Goal: Transaction & Acquisition: Purchase product/service

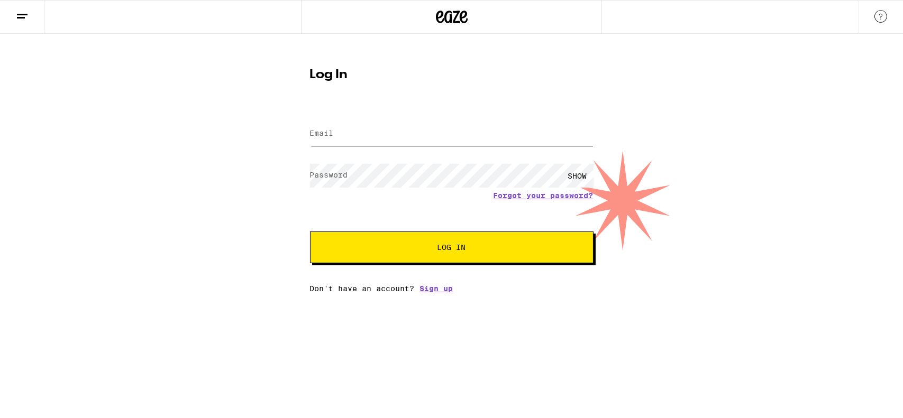
drag, startPoint x: 0, startPoint y: 0, endPoint x: 349, endPoint y: 132, distance: 373.1
click at [349, 132] on input "Email" at bounding box center [451, 134] width 283 height 24
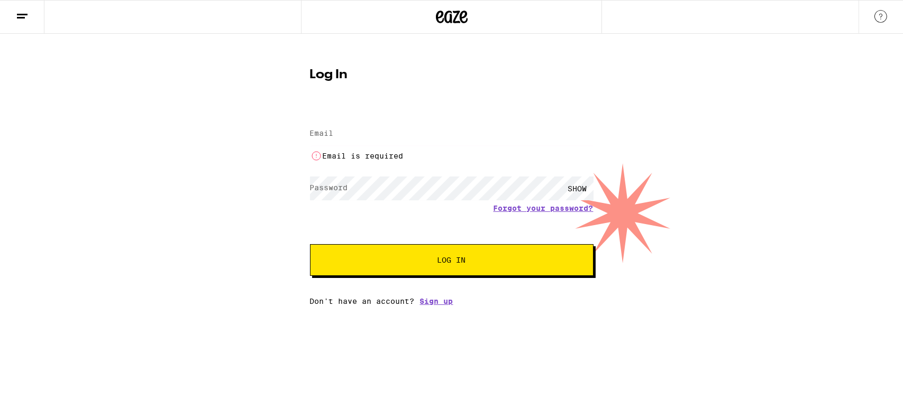
type input "[EMAIL_ADDRESS][DOMAIN_NAME]"
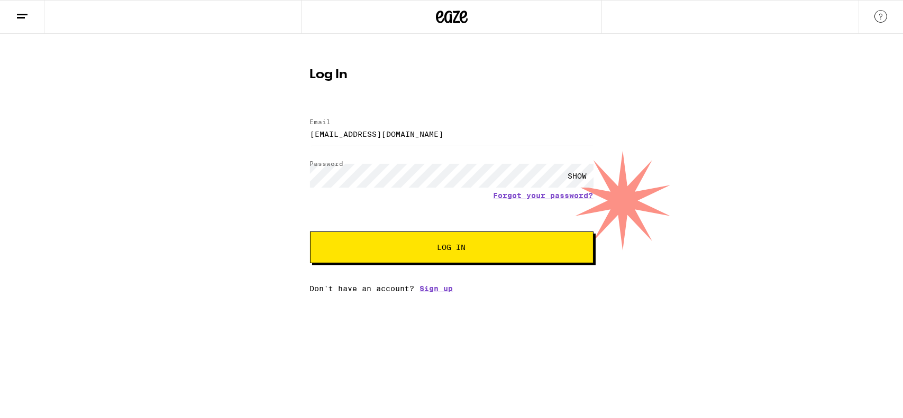
click at [482, 242] on button "Log In" at bounding box center [451, 248] width 283 height 32
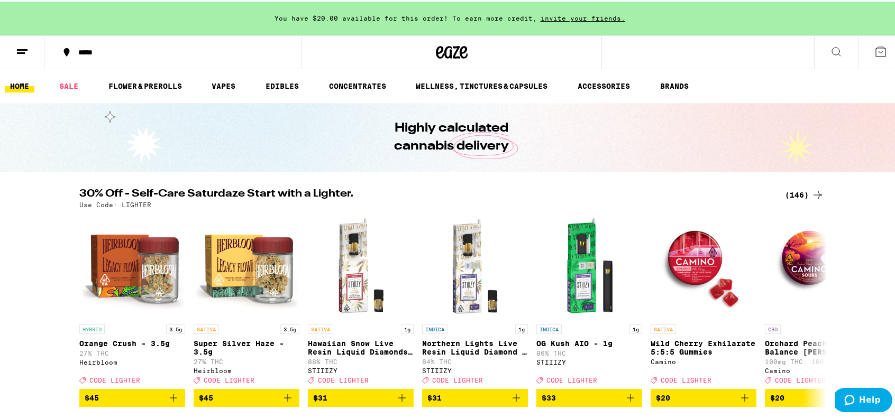
click at [789, 191] on div "(146)" at bounding box center [804, 193] width 39 height 13
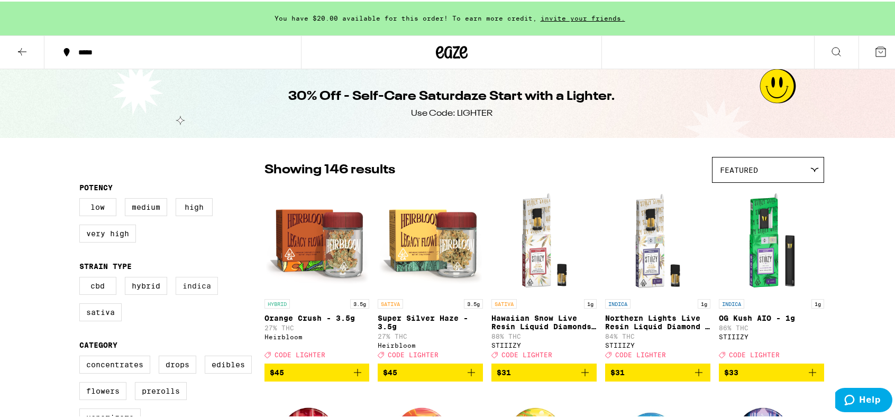
click at [186, 286] on label "Indica" at bounding box center [197, 285] width 42 height 18
click at [82, 278] on input "Indica" at bounding box center [81, 277] width 1 height 1
checkbox input "true"
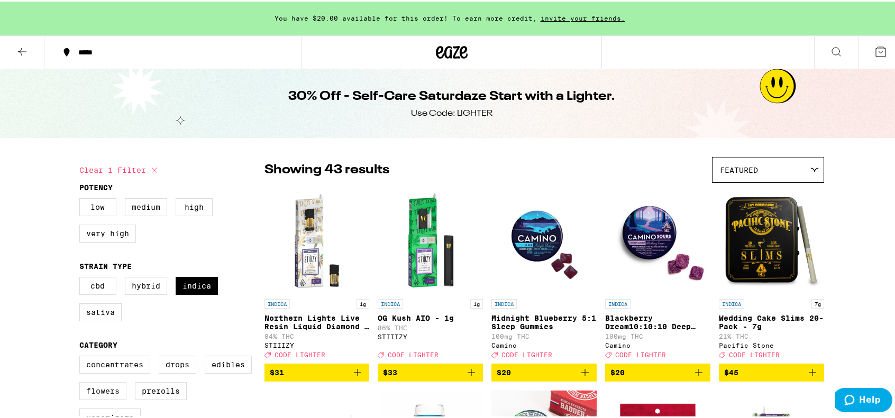
click at [102, 395] on label "Flowers" at bounding box center [102, 390] width 47 height 18
click at [82, 356] on input "Flowers" at bounding box center [81, 356] width 1 height 1
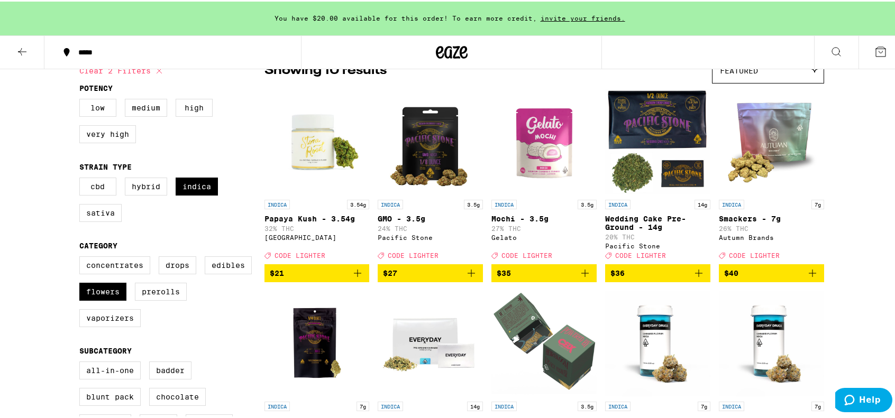
scroll to position [99, 0]
click at [102, 294] on label "Flowers" at bounding box center [102, 290] width 47 height 18
click at [82, 257] on input "Flowers" at bounding box center [81, 256] width 1 height 1
checkbox input "false"
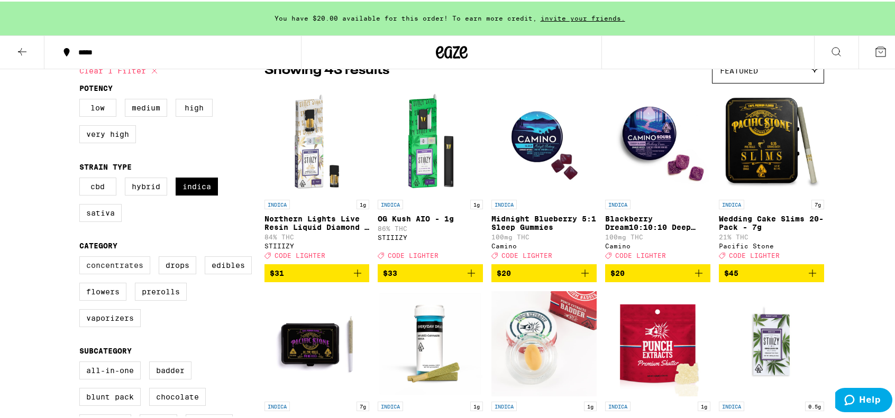
click at [112, 272] on label "Concentrates" at bounding box center [114, 264] width 71 height 18
click at [82, 257] on input "Concentrates" at bounding box center [81, 256] width 1 height 1
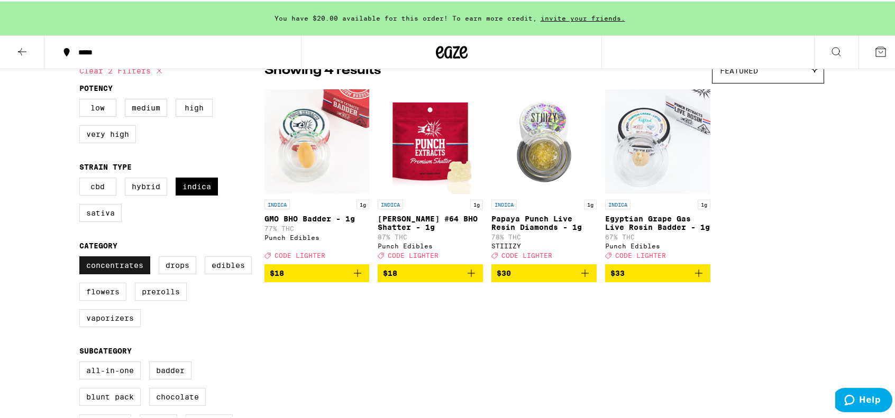
click at [112, 272] on label "Concentrates" at bounding box center [114, 264] width 71 height 18
click at [82, 257] on input "Concentrates" at bounding box center [81, 256] width 1 height 1
checkbox input "false"
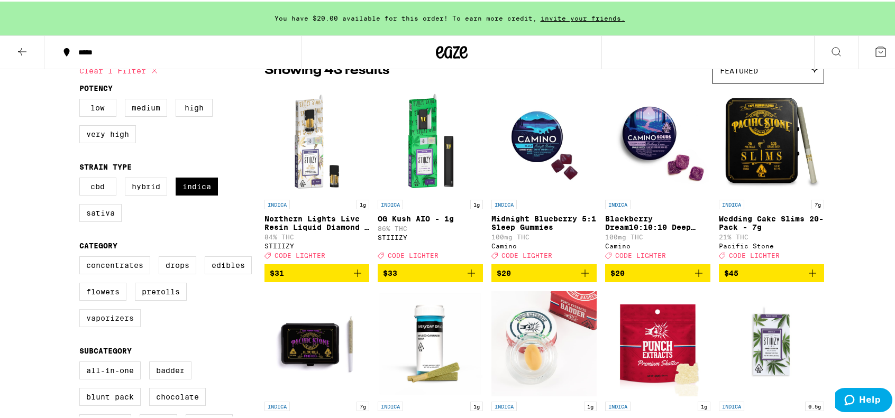
click at [105, 326] on label "Vaporizers" at bounding box center [109, 317] width 61 height 18
click at [82, 257] on input "Vaporizers" at bounding box center [81, 256] width 1 height 1
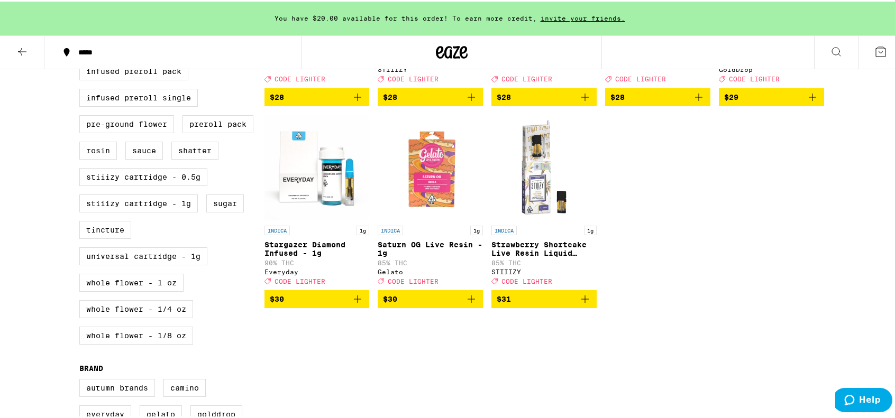
scroll to position [478, 0]
click at [466, 304] on icon "Add to bag" at bounding box center [471, 297] width 13 height 13
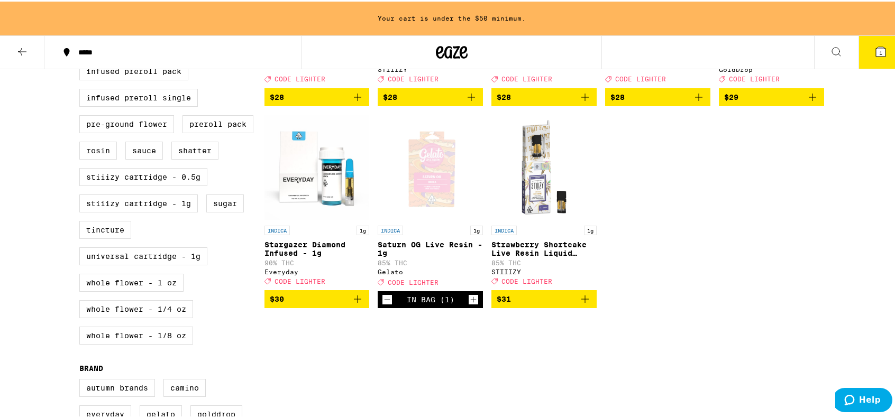
click at [353, 304] on icon "Add to bag" at bounding box center [357, 297] width 13 height 13
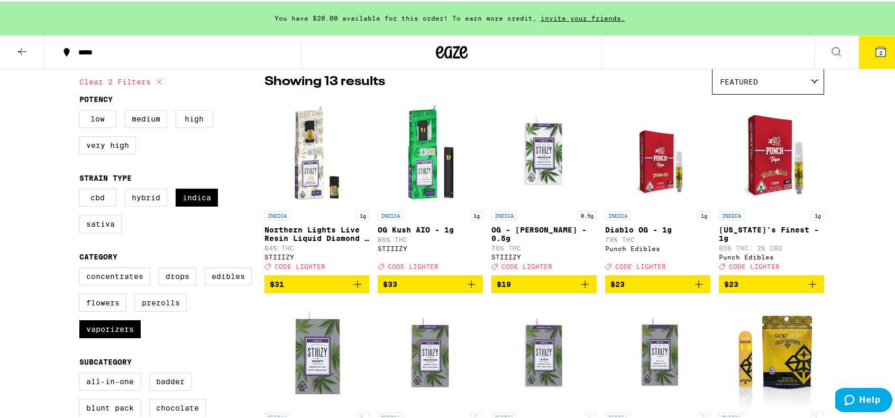
scroll to position [88, 0]
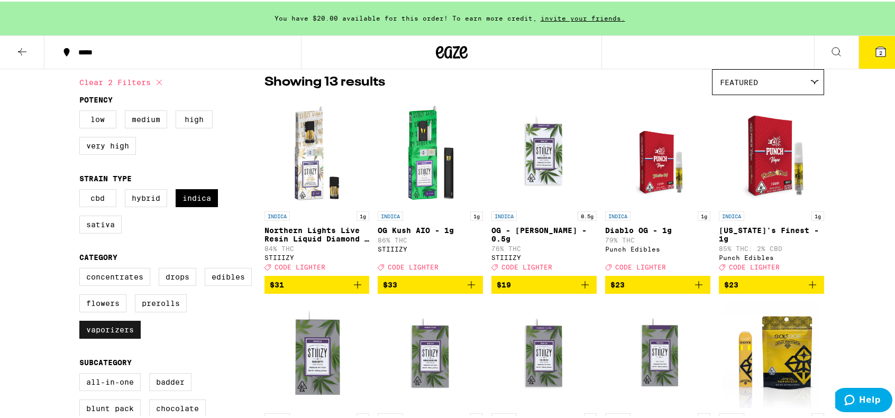
click at [129, 337] on label "Vaporizers" at bounding box center [109, 328] width 61 height 18
click at [82, 269] on input "Vaporizers" at bounding box center [81, 268] width 1 height 1
checkbox input "false"
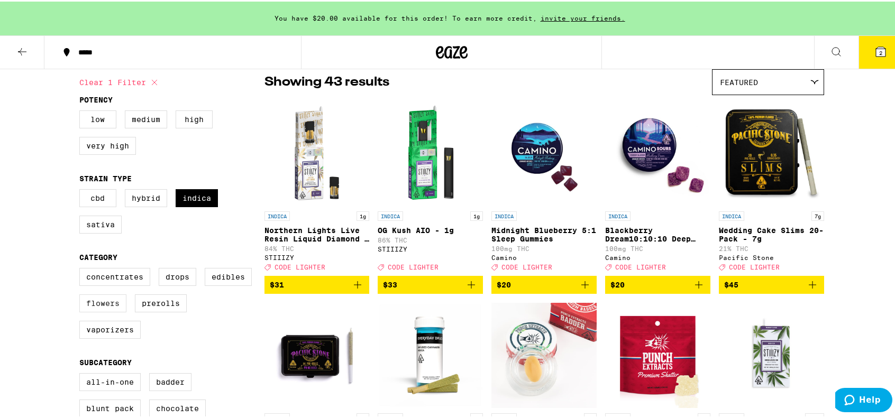
click at [105, 310] on label "Flowers" at bounding box center [102, 302] width 47 height 18
click at [82, 269] on input "Flowers" at bounding box center [81, 268] width 1 height 1
checkbox input "true"
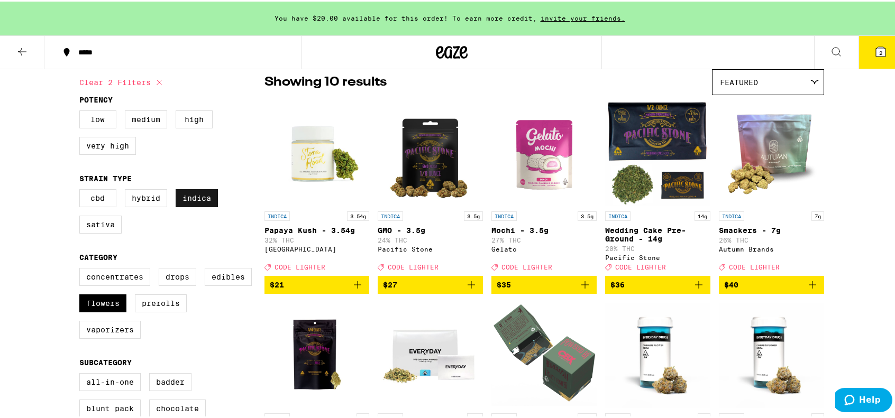
click at [196, 202] on label "Indica" at bounding box center [197, 197] width 42 height 18
click at [82, 190] on input "Indica" at bounding box center [81, 189] width 1 height 1
checkbox input "false"
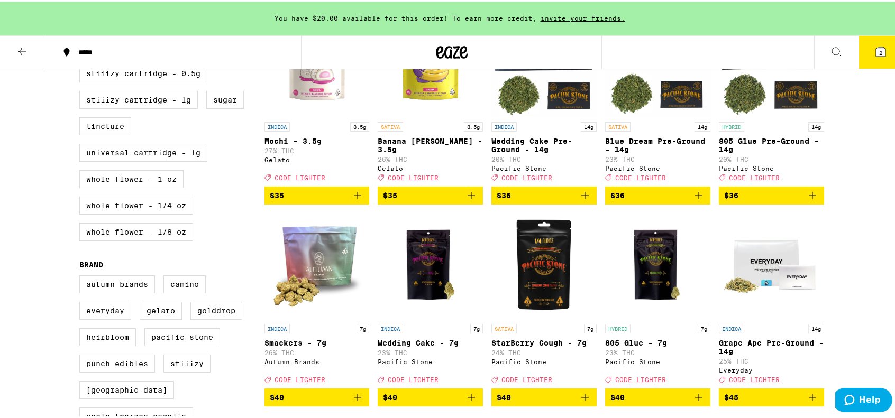
scroll to position [583, 0]
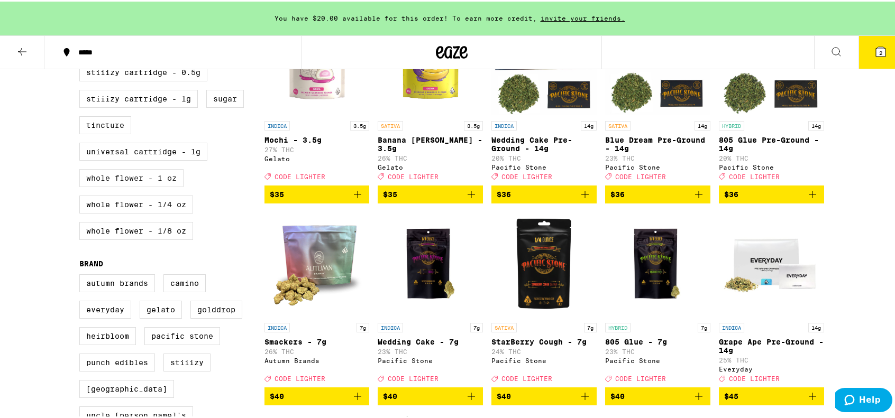
click at [148, 186] on label "Whole Flower - 1 oz" at bounding box center [131, 177] width 104 height 18
checkbox input "true"
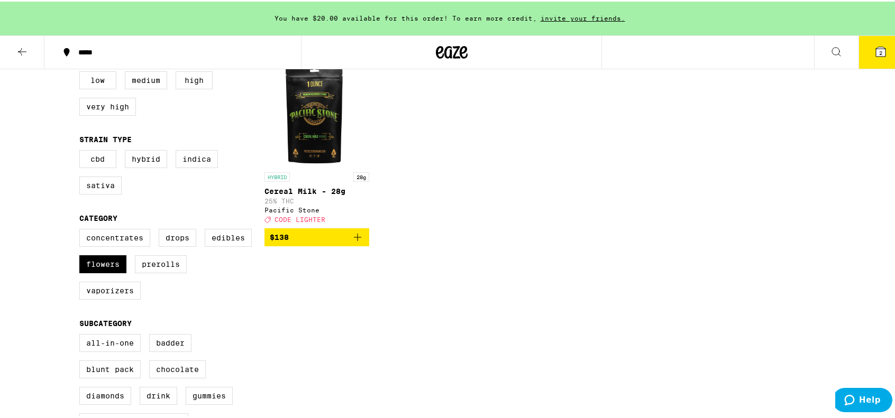
scroll to position [127, 0]
click at [93, 271] on label "Flowers" at bounding box center [102, 263] width 47 height 18
click at [82, 230] on input "Flowers" at bounding box center [81, 229] width 1 height 1
click at [93, 271] on label "Flowers" at bounding box center [102, 263] width 47 height 18
click at [82, 230] on input "Flowers" at bounding box center [81, 229] width 1 height 1
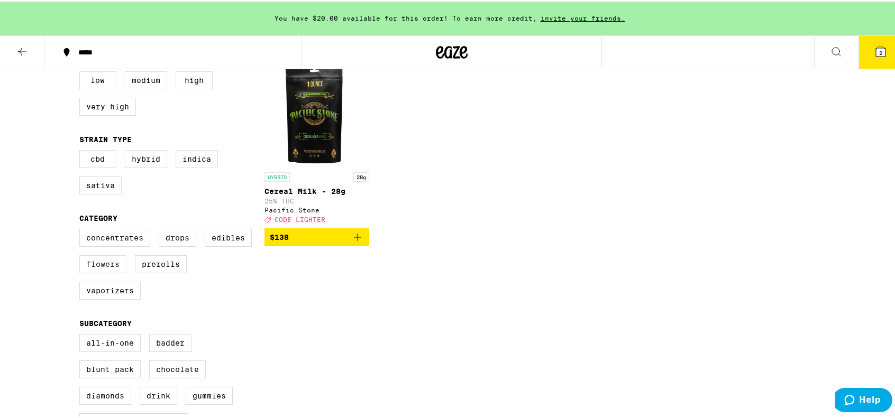
checkbox input "true"
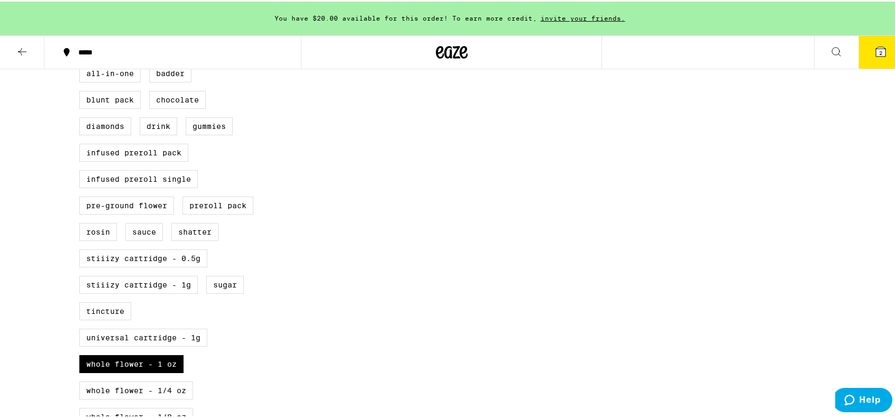
scroll to position [398, 0]
click at [134, 371] on label "Whole Flower - 1 oz" at bounding box center [131, 362] width 104 height 18
click at [82, 64] on input "Whole Flower - 1 oz" at bounding box center [81, 63] width 1 height 1
checkbox input "false"
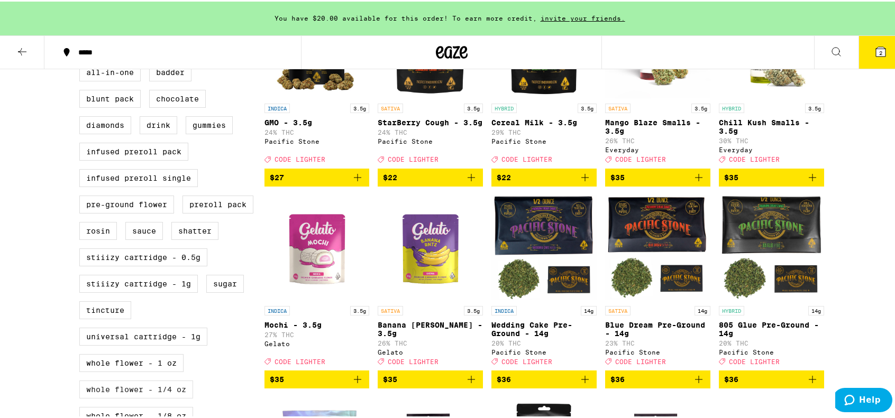
click at [139, 397] on label "Whole Flower - 1/4 oz" at bounding box center [136, 388] width 114 height 18
click at [82, 64] on input "Whole Flower - 1/4 oz" at bounding box center [81, 63] width 1 height 1
checkbox input "true"
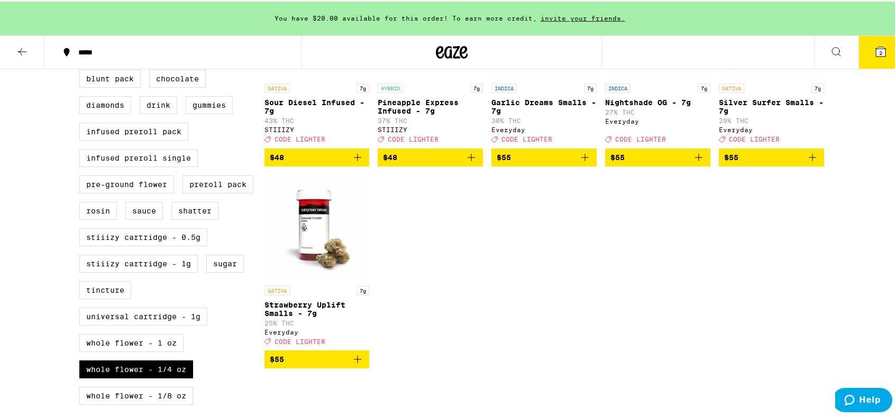
scroll to position [419, 0]
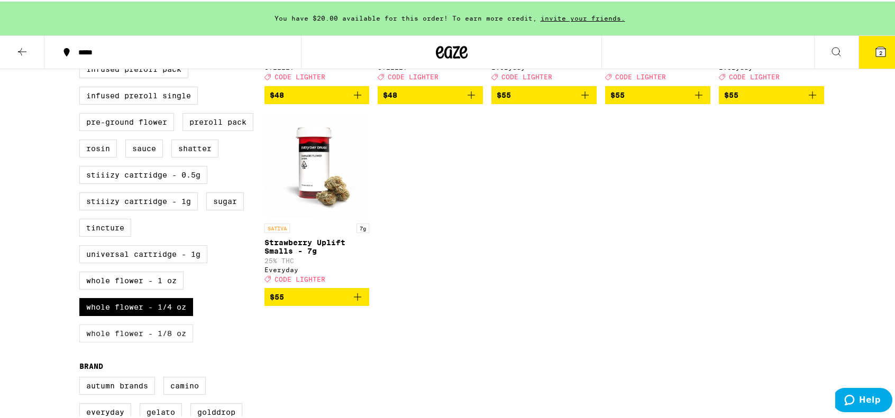
click at [141, 341] on label "Whole Flower - 1/8 oz" at bounding box center [136, 332] width 114 height 18
checkbox input "true"
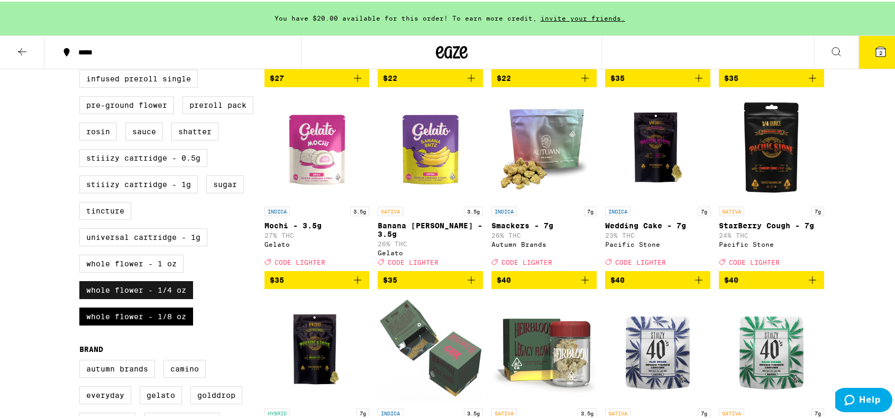
click at [151, 298] on label "Whole Flower - 1/4 oz" at bounding box center [136, 289] width 114 height 18
checkbox input "false"
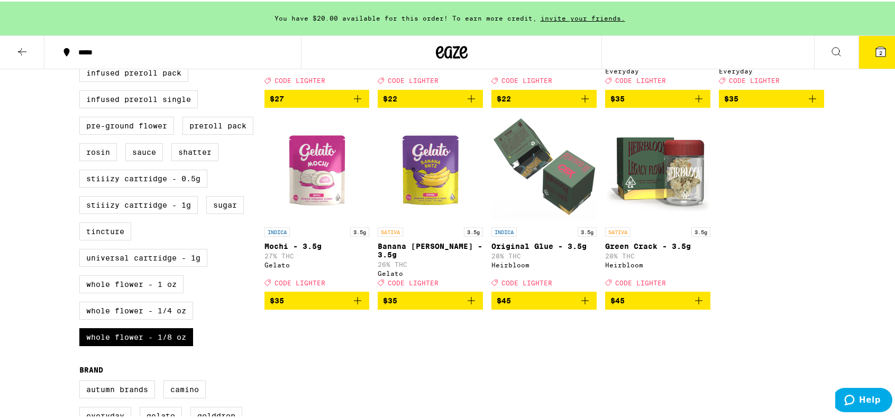
scroll to position [477, 0]
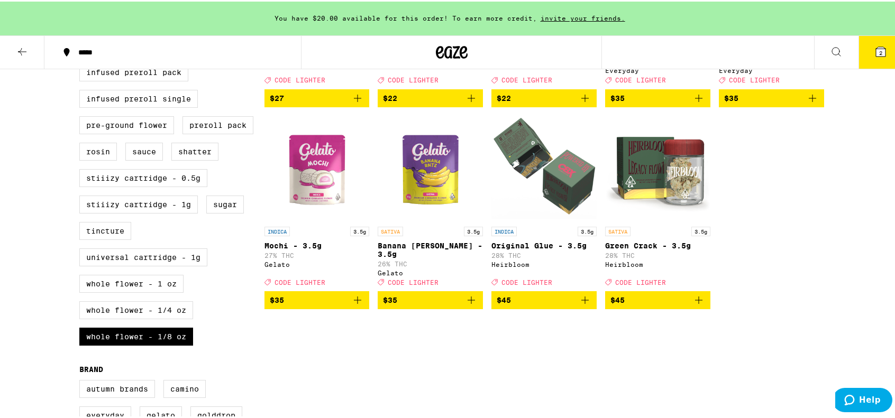
click at [315, 184] on img "Open page for Mochi - 3.5g from Gelato" at bounding box center [316, 167] width 105 height 106
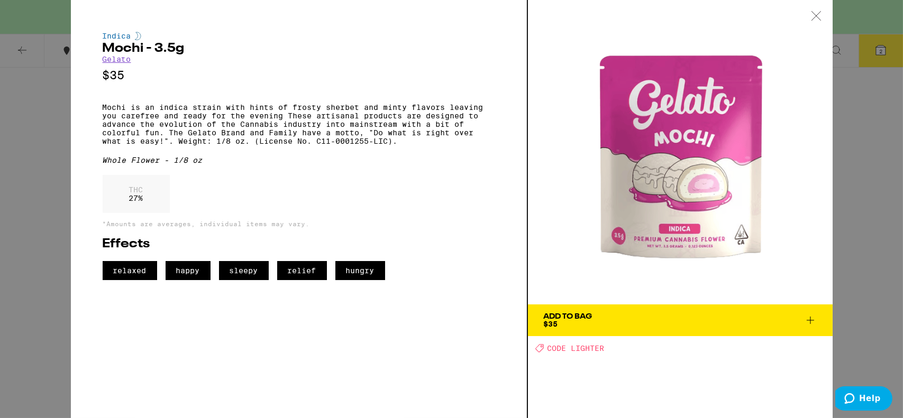
click at [849, 169] on div "Indica Mochi - 3.5g Gelato $35 Mochi is an indica strain with hints of frosty s…" at bounding box center [451, 209] width 903 height 418
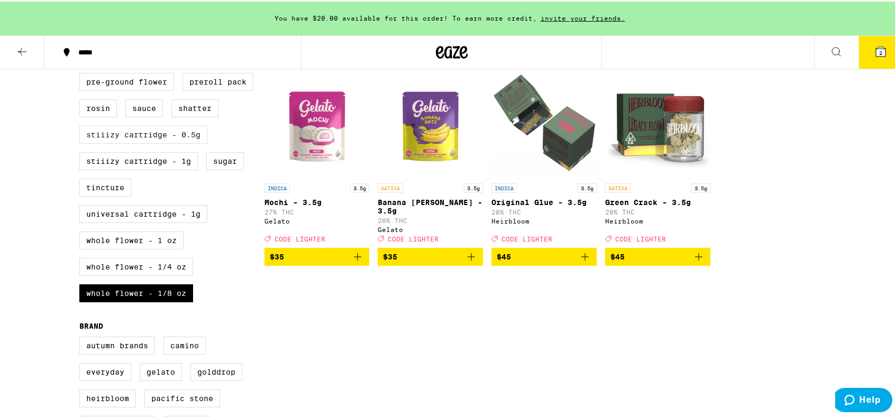
scroll to position [542, 0]
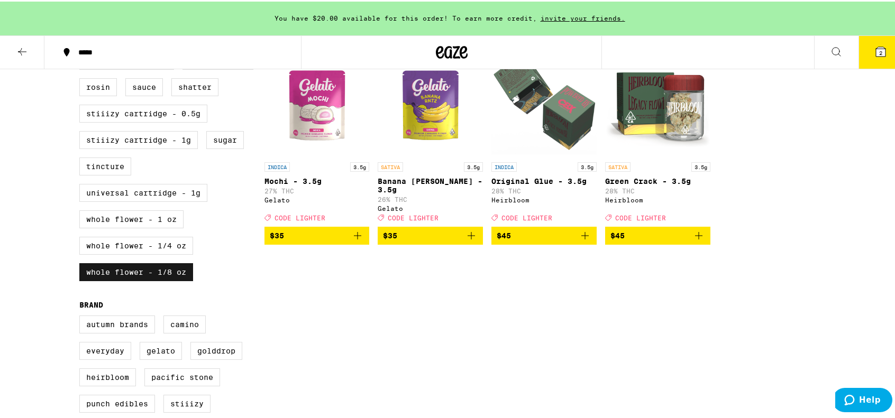
click at [131, 280] on label "Whole Flower - 1/8 oz" at bounding box center [136, 271] width 114 height 18
checkbox input "false"
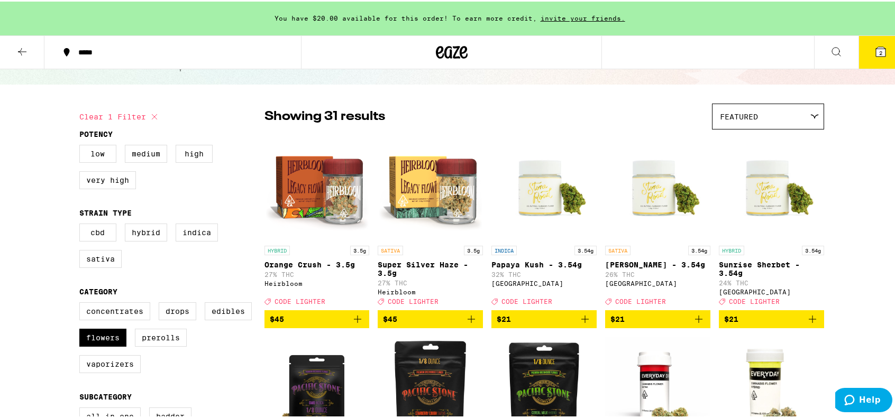
scroll to position [53, 0]
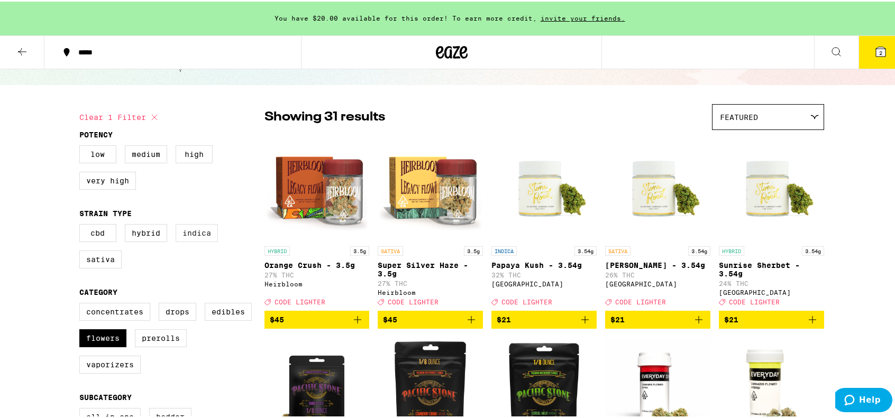
click at [196, 231] on label "Indica" at bounding box center [197, 232] width 42 height 18
click at [82, 225] on input "Indica" at bounding box center [81, 224] width 1 height 1
checkbox input "true"
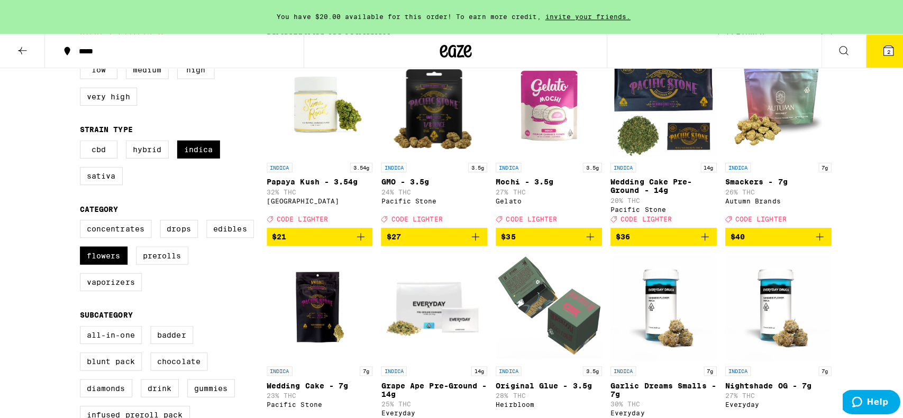
scroll to position [137, 0]
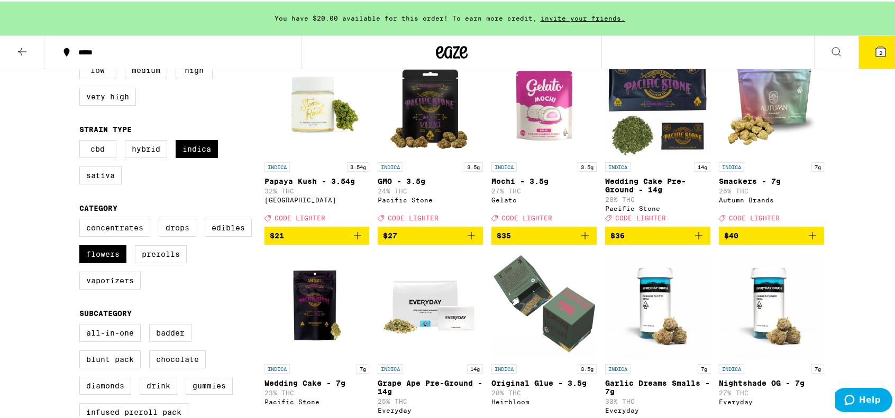
click at [876, 51] on icon at bounding box center [881, 50] width 10 height 10
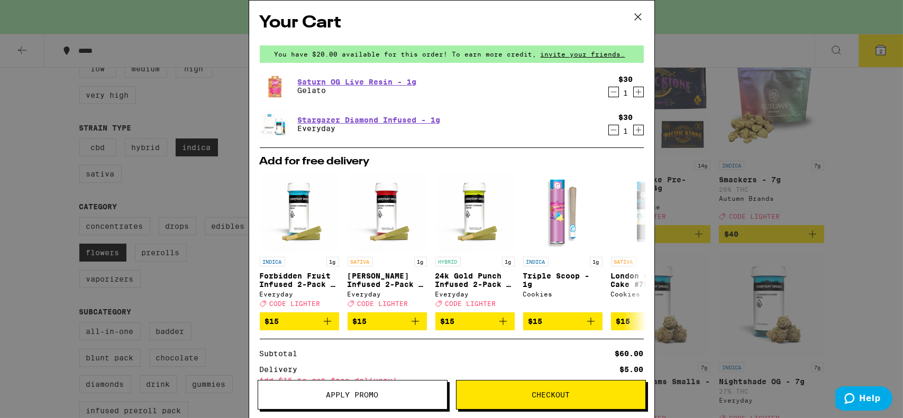
scroll to position [121, 0]
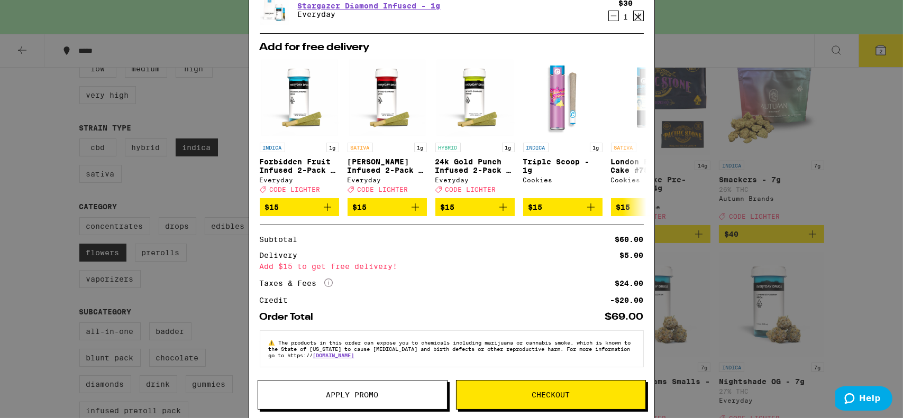
click at [356, 393] on span "Apply Promo" at bounding box center [352, 394] width 52 height 7
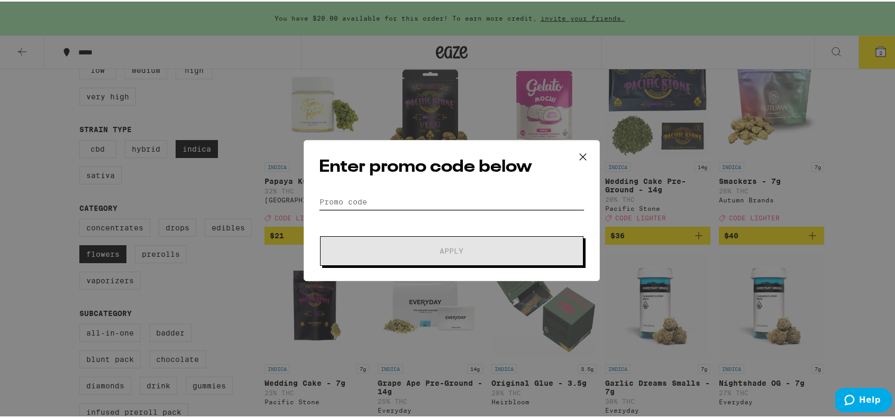
click at [374, 204] on input "Promo Code" at bounding box center [451, 200] width 265 height 16
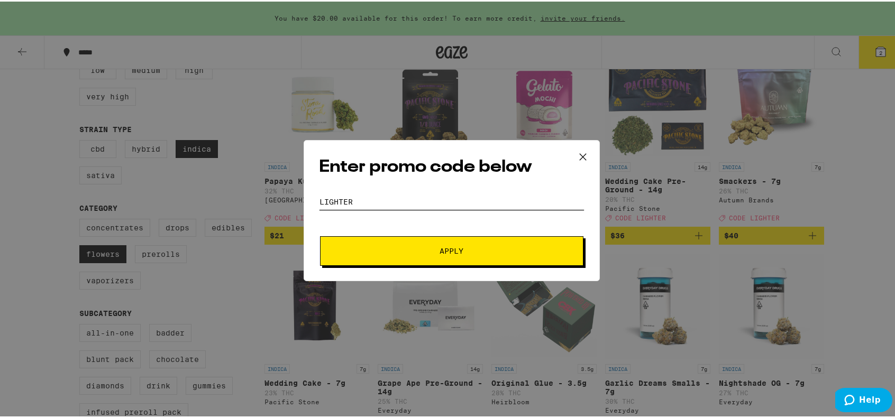
type input "lighter"
click at [320, 235] on button "Apply" at bounding box center [451, 250] width 263 height 30
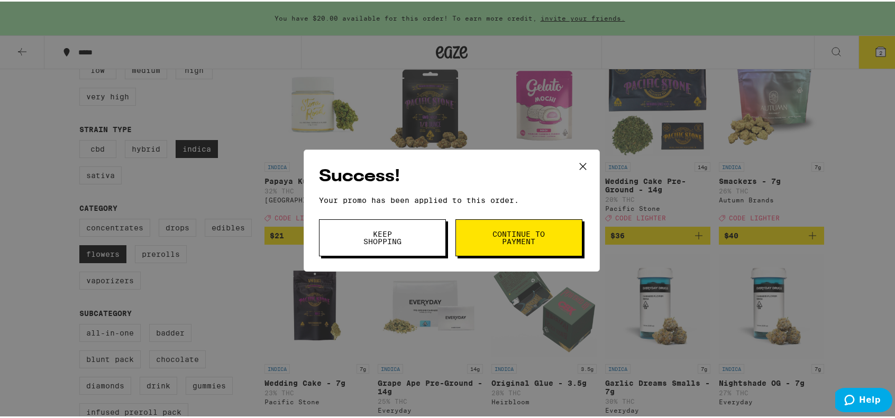
click at [399, 240] on span "Keep Shopping" at bounding box center [382, 236] width 54 height 15
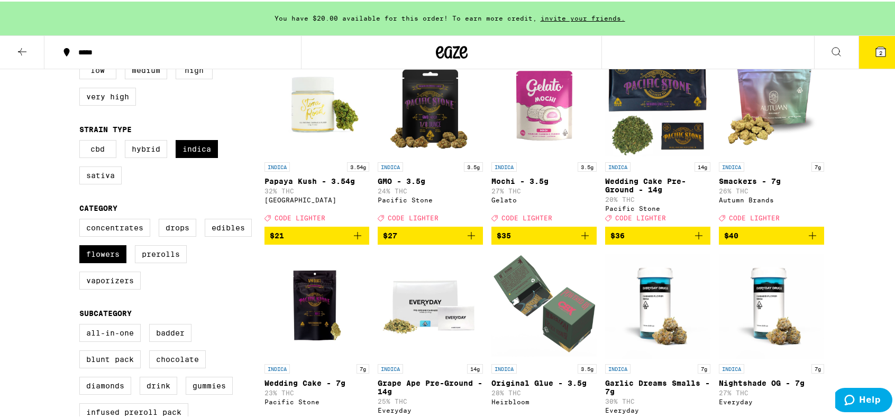
click at [874, 44] on icon at bounding box center [880, 50] width 13 height 13
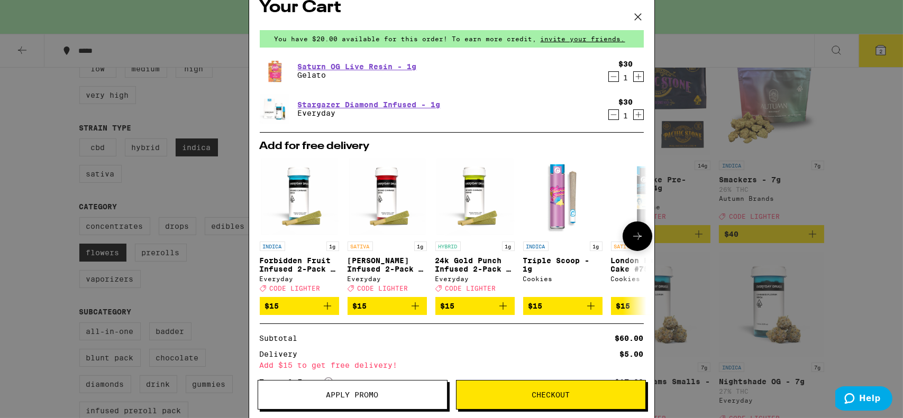
scroll to position [15, 0]
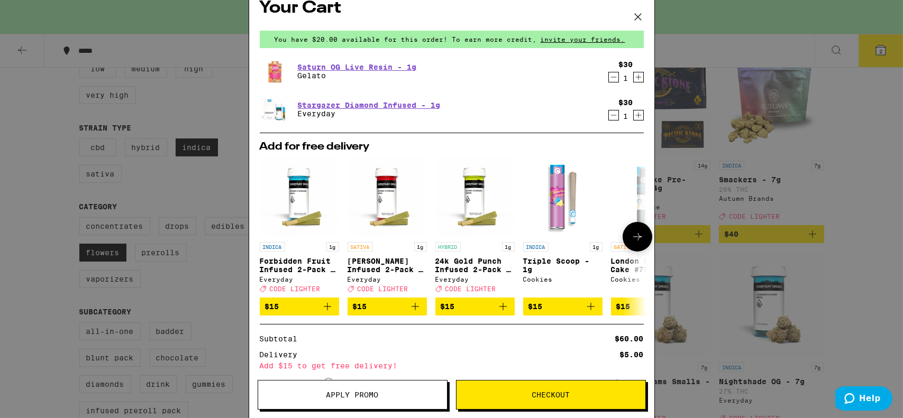
click at [414, 313] on icon "Add to bag" at bounding box center [415, 306] width 13 height 13
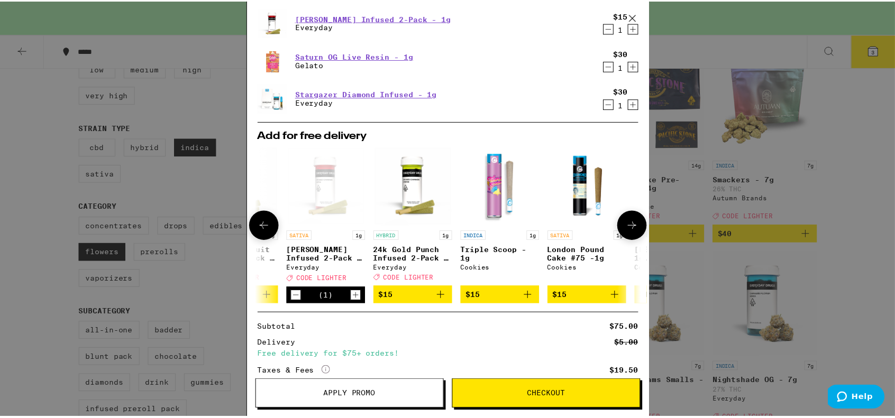
scroll to position [0, 0]
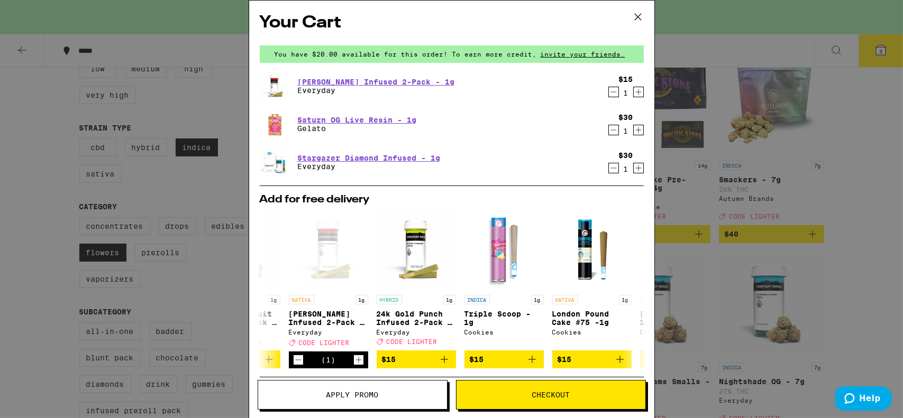
click at [722, 135] on div "Your Cart You have $20.00 available for this order! To earn more credit, invite…" at bounding box center [451, 209] width 903 height 418
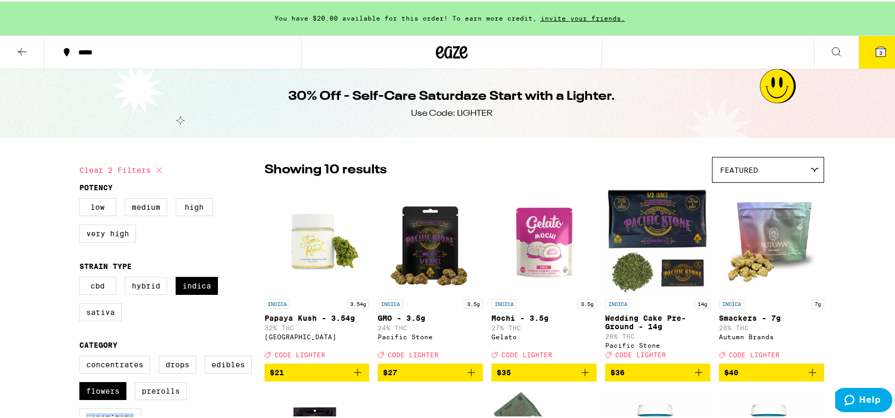
click at [583, 376] on icon "Add to bag" at bounding box center [585, 371] width 13 height 13
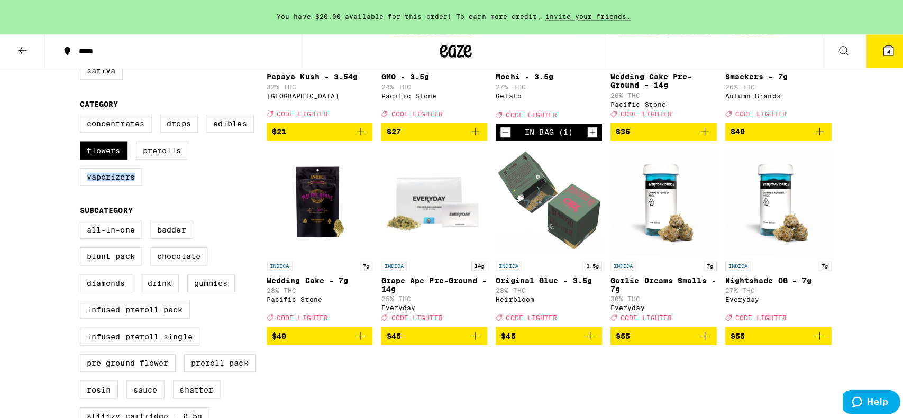
scroll to position [244, 0]
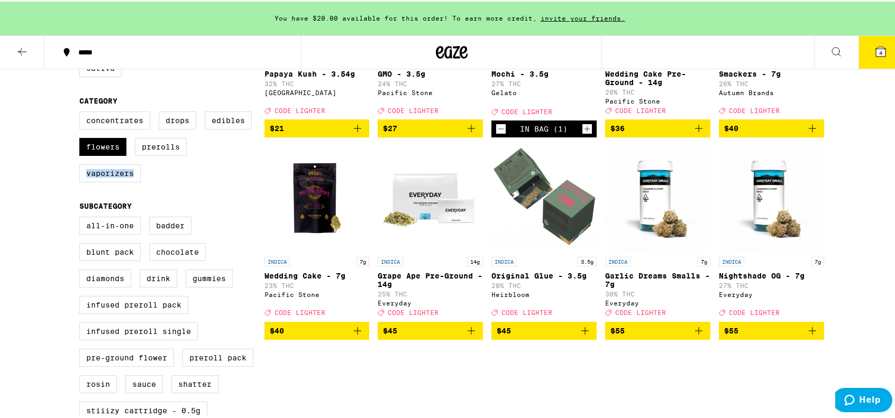
click at [876, 50] on icon at bounding box center [881, 50] width 10 height 10
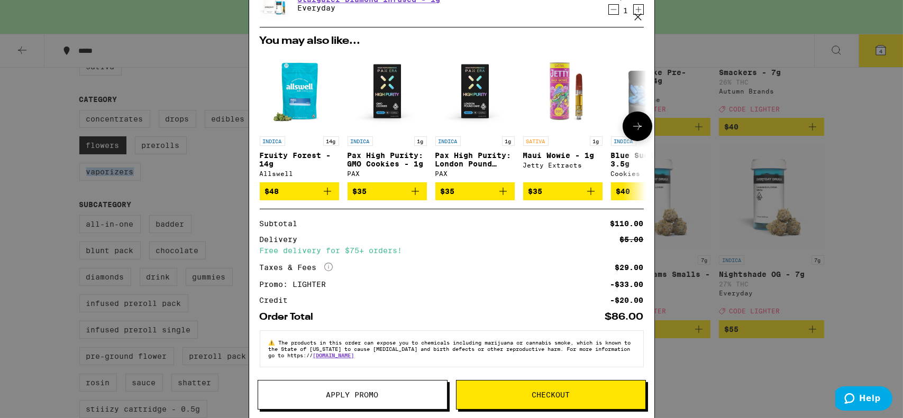
scroll to position [201, 0]
click at [553, 394] on span "Checkout" at bounding box center [550, 394] width 38 height 7
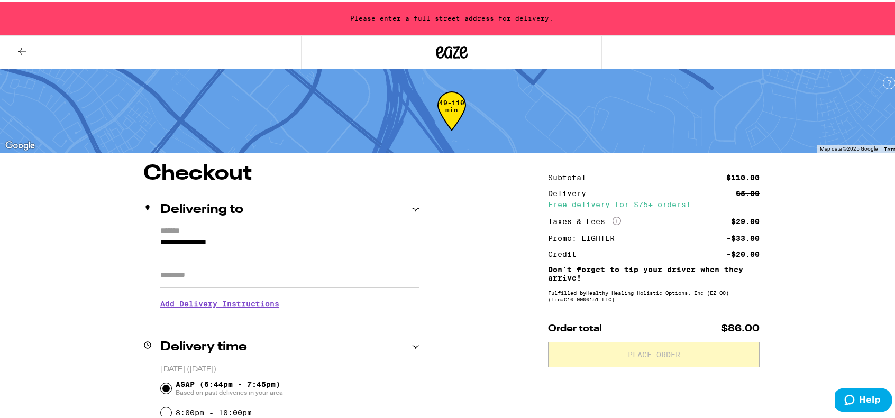
click at [231, 246] on input "**********" at bounding box center [289, 244] width 259 height 18
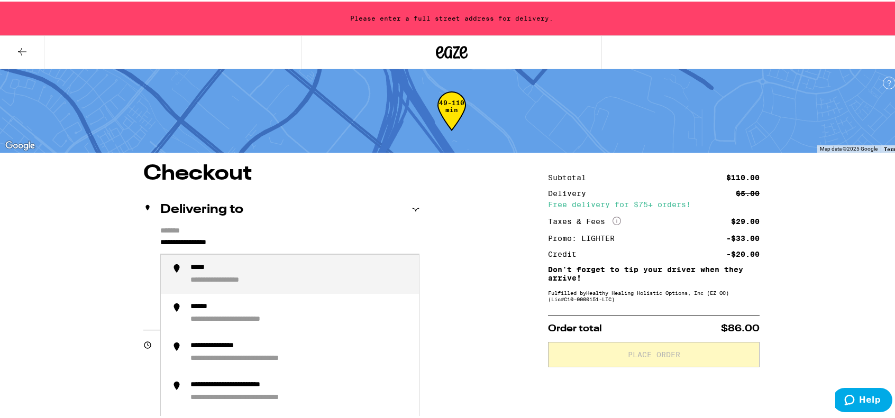
click at [231, 246] on input "**********" at bounding box center [289, 244] width 259 height 18
click at [231, 269] on div "**********" at bounding box center [228, 267] width 77 height 10
type input "**********"
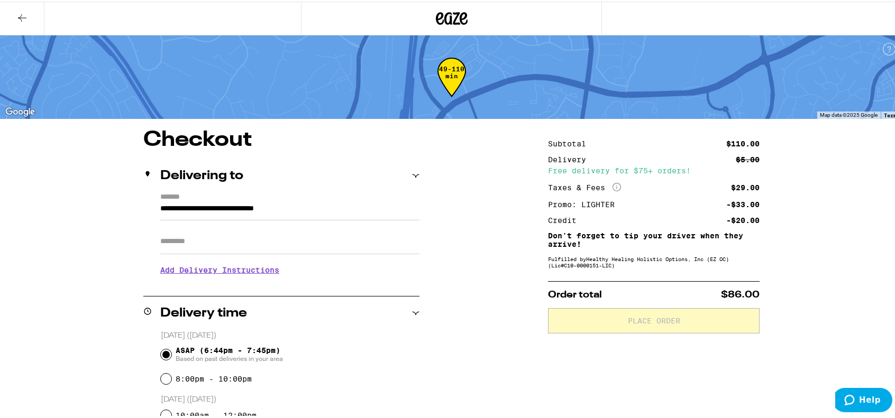
click at [198, 240] on input "Apt/Suite" at bounding box center [289, 239] width 259 height 25
type input "*"
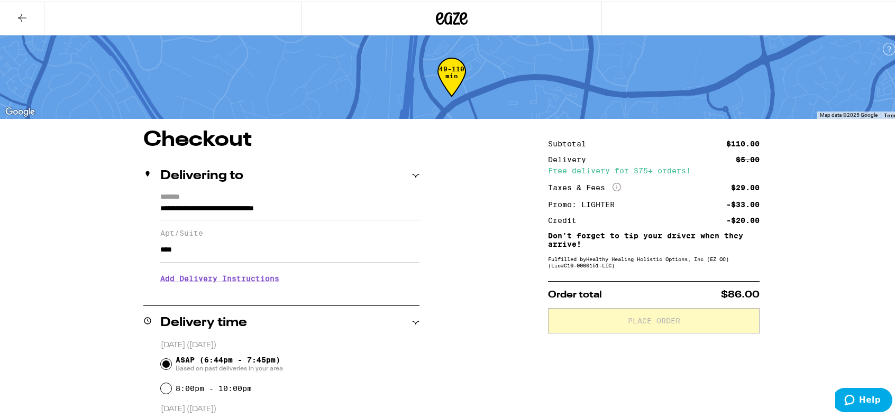
type input "****"
click at [191, 285] on h3 "Add Delivery Instructions" at bounding box center [289, 277] width 259 height 24
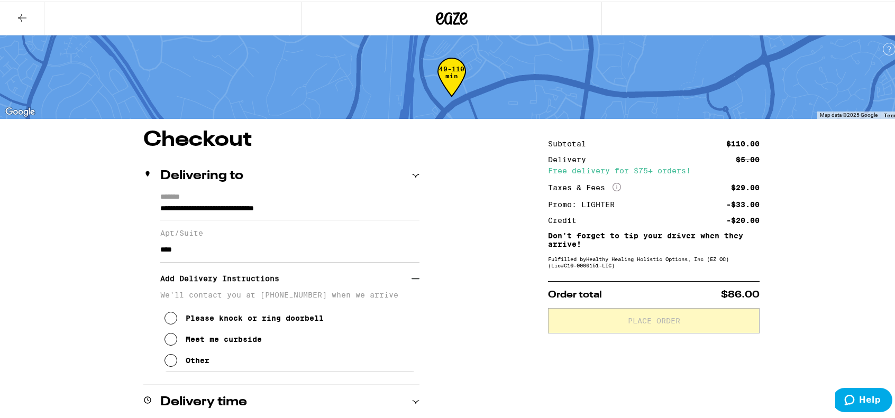
click at [195, 359] on button "Other" at bounding box center [186, 359] width 45 height 21
click at [206, 389] on textarea "Enter any other delivery instructions you want driver to know" at bounding box center [290, 395] width 252 height 50
paste textarea "Go thru 1st garage on left (park at [GEOGRAPHIC_DATA], walk thru ped door) to e…"
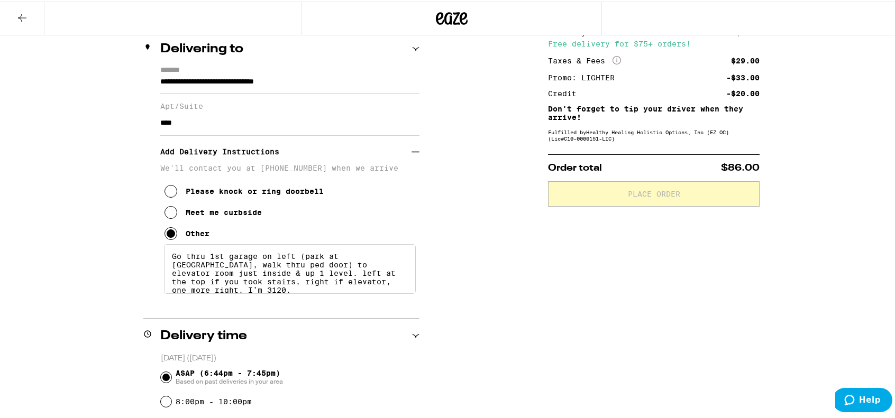
scroll to position [10, 0]
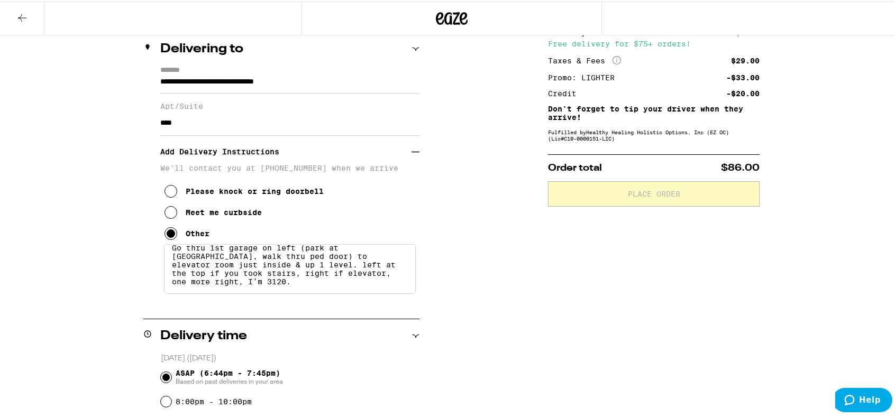
click at [200, 289] on textarea "Go thru 1st garage on left (park at [GEOGRAPHIC_DATA], walk thru ped door) to e…" at bounding box center [290, 268] width 252 height 50
click at [296, 289] on textarea "Go thru 1st garage on left (park at [GEOGRAPHIC_DATA], walk thru ped door) to e…" at bounding box center [290, 268] width 252 height 50
click at [230, 288] on textarea "Go thru 1st garage on left (park at [GEOGRAPHIC_DATA], walk thru ped door) to e…" at bounding box center [290, 268] width 252 height 50
click at [298, 290] on textarea "Go thru 1st garage on left (park at [GEOGRAPHIC_DATA], walk thru ped door) to e…" at bounding box center [290, 268] width 252 height 50
type textarea "Go thru 1st garage on left (park at [GEOGRAPHIC_DATA], walk thru ped door) to e…"
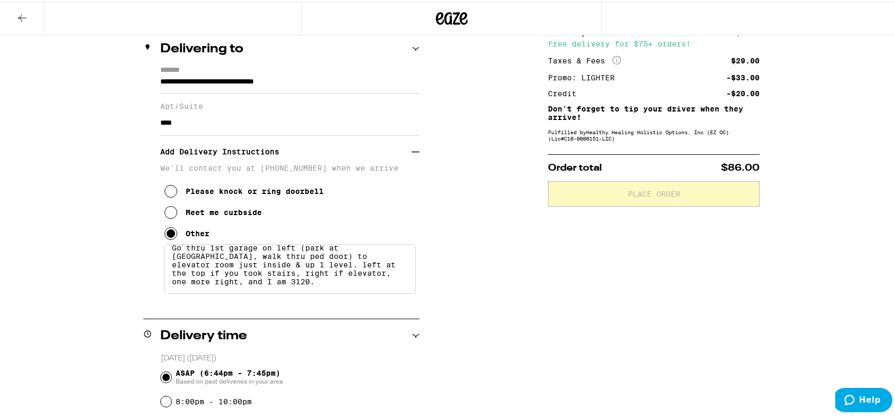
click at [505, 307] on div "**********" at bounding box center [452, 412] width 762 height 822
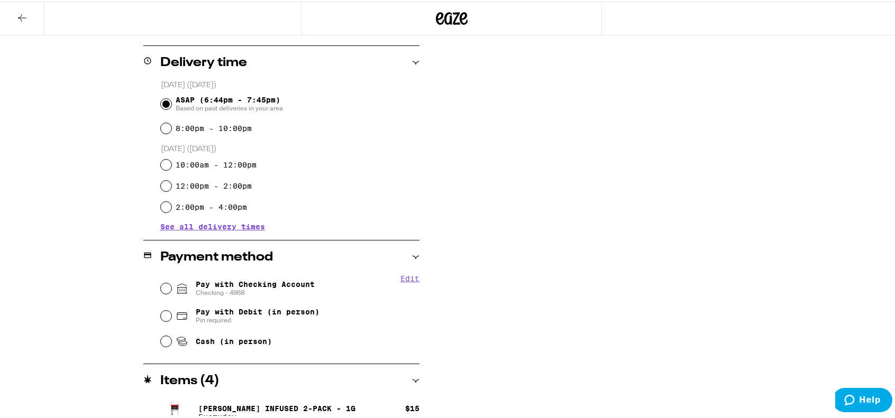
scroll to position [402, 0]
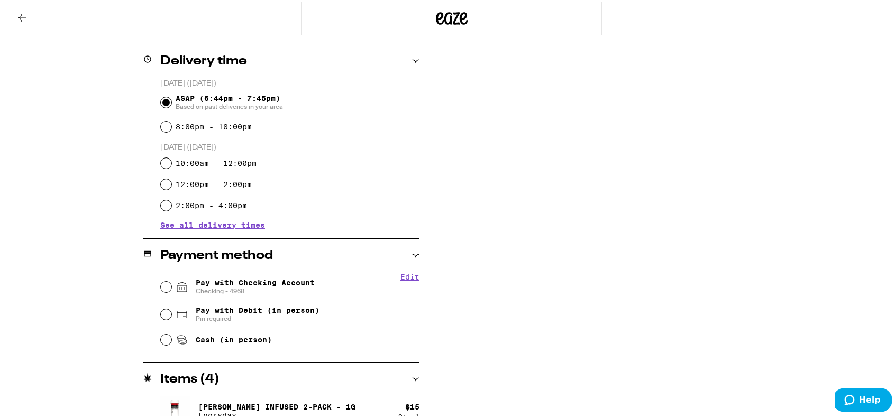
click at [267, 285] on span "Pay with Checking Account Checking - 4968" at bounding box center [255, 285] width 119 height 17
click at [171, 285] on input "Pay with Checking Account Checking - 4968" at bounding box center [166, 285] width 11 height 11
radio input "true"
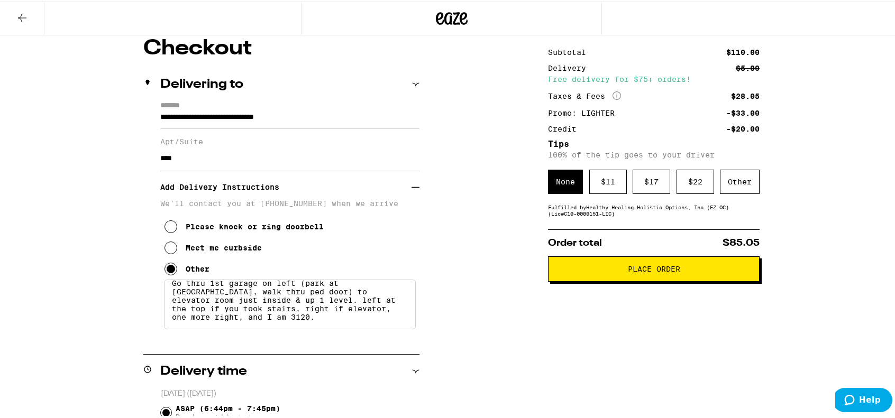
scroll to position [87, 0]
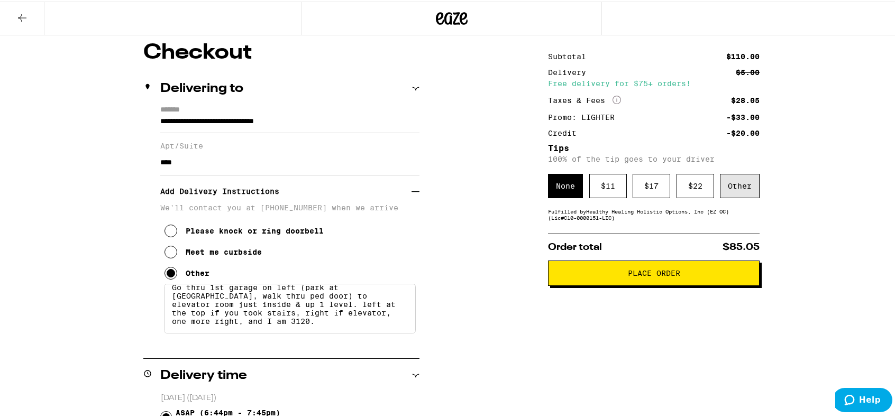
click at [733, 181] on div "Other" at bounding box center [740, 184] width 40 height 24
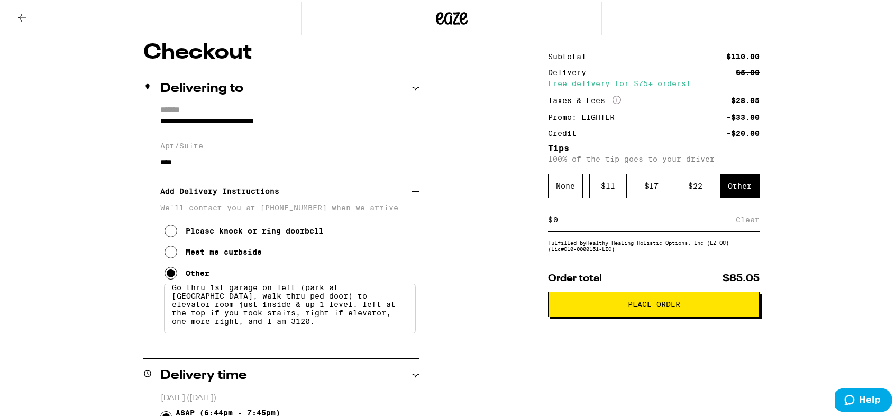
click at [655, 223] on input at bounding box center [644, 219] width 183 height 10
type input "2"
click at [745, 218] on div "Save" at bounding box center [749, 218] width 19 height 23
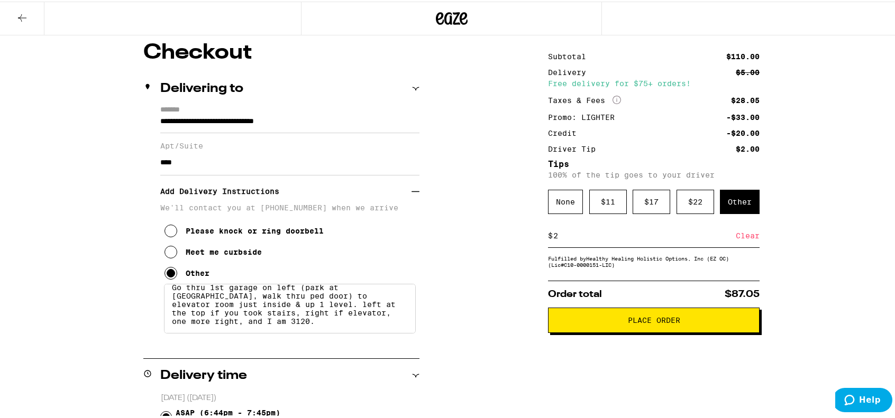
click at [691, 237] on input "2" at bounding box center [644, 235] width 183 height 10
type input "1"
click at [742, 232] on div "Save" at bounding box center [749, 234] width 19 height 23
click at [681, 323] on span "Place Order" at bounding box center [654, 318] width 194 height 7
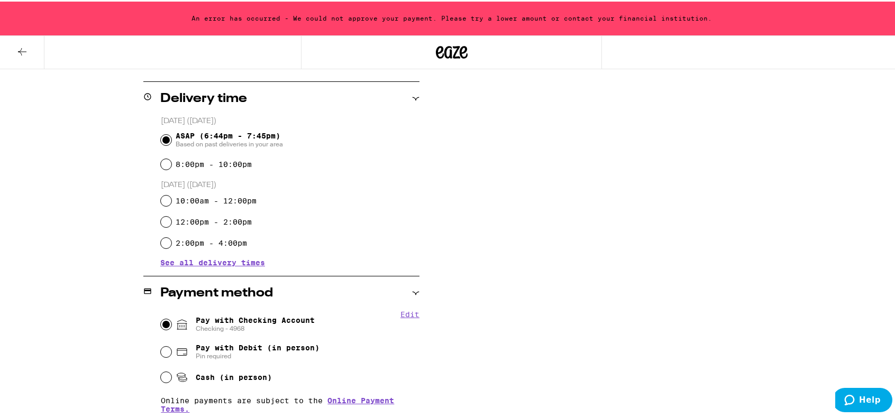
scroll to position [399, 0]
click at [249, 346] on span "Pay with Debit (in person)" at bounding box center [258, 346] width 124 height 8
click at [171, 346] on input "Pay with Debit (in person) Pin required" at bounding box center [166, 350] width 11 height 11
radio input "true"
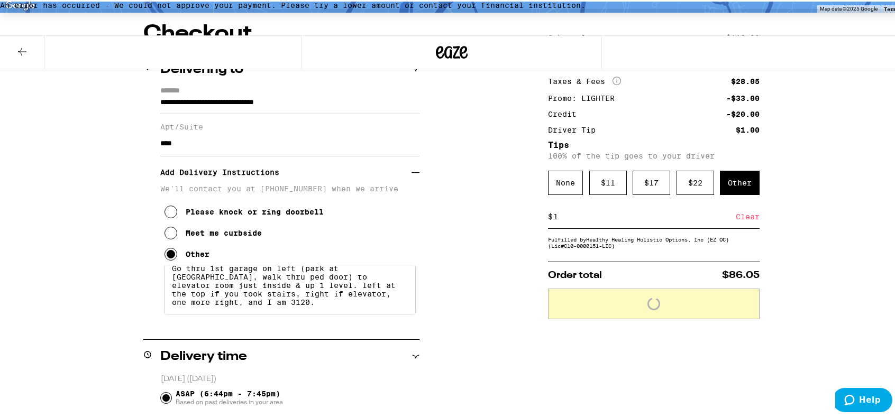
scroll to position [135, 0]
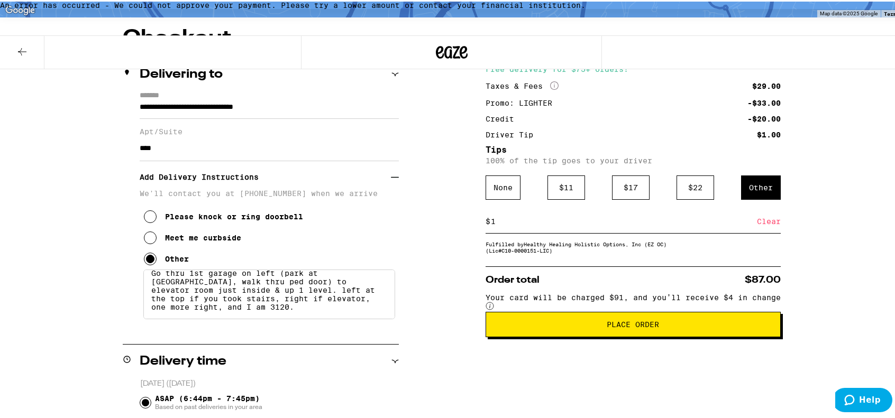
click at [574, 225] on input "1" at bounding box center [623, 220] width 267 height 10
type input "2"
click at [762, 224] on div "Save" at bounding box center [771, 219] width 19 height 23
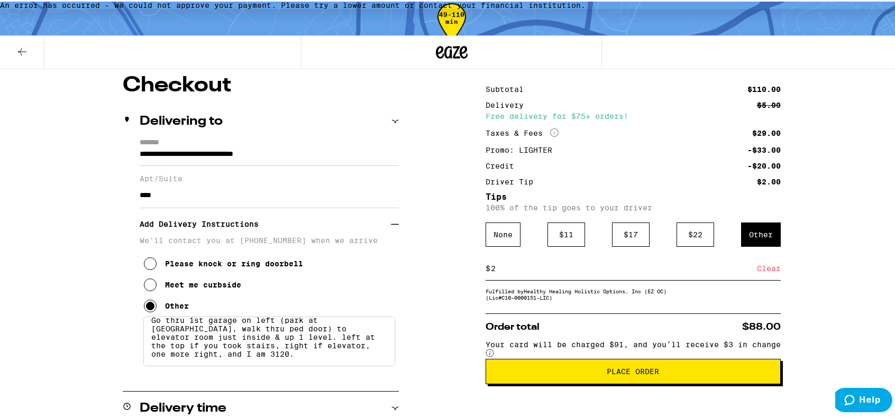
scroll to position [145, 0]
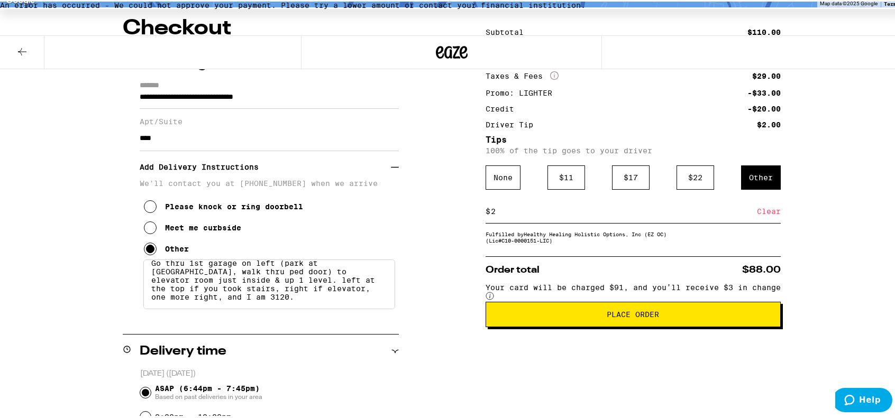
click at [655, 317] on span "Place Order" at bounding box center [633, 312] width 52 height 7
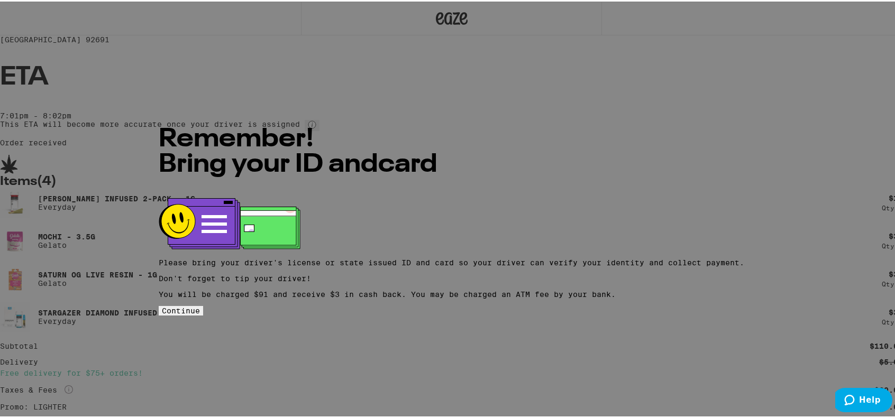
click at [203, 305] on button "Continue" at bounding box center [181, 310] width 44 height 10
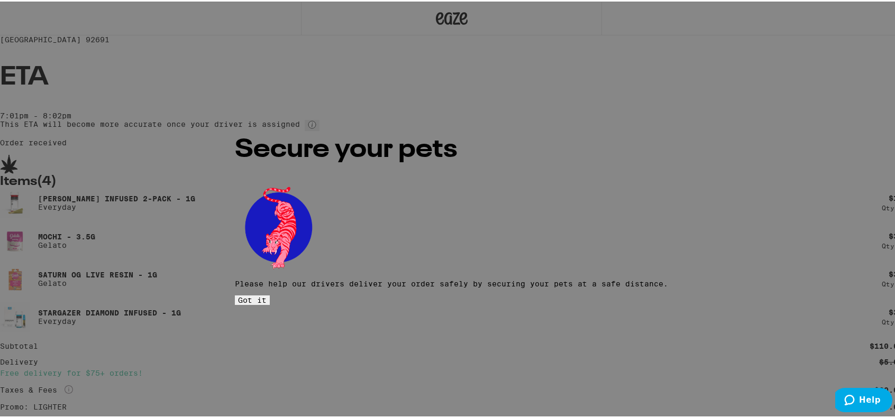
click at [267, 295] on span "Got it" at bounding box center [252, 299] width 29 height 8
